Goal: Go to known website: Access a specific website the user already knows

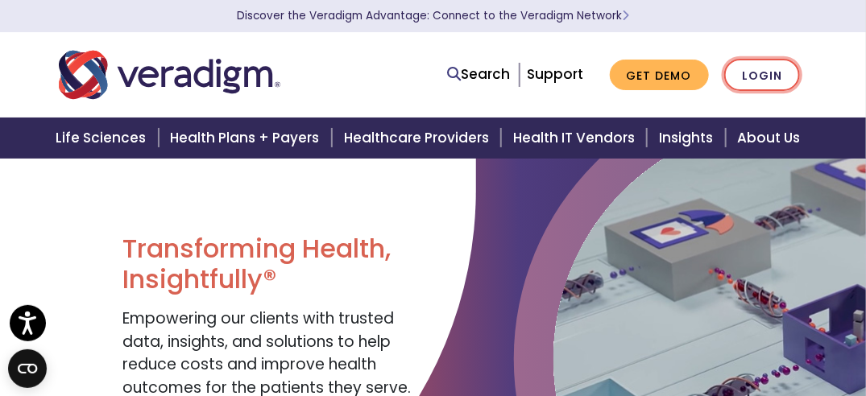
click at [750, 90] on link "Login" at bounding box center [762, 75] width 76 height 33
